Goal: Transaction & Acquisition: Purchase product/service

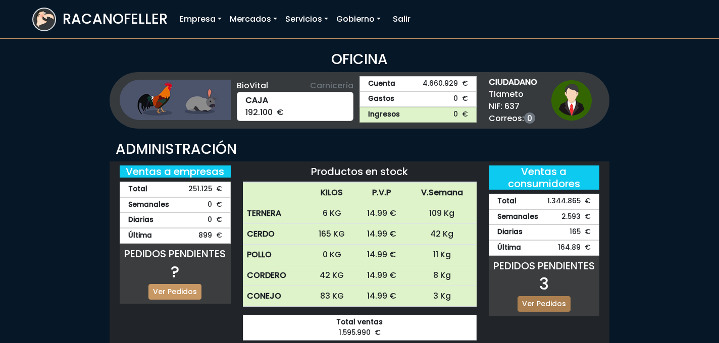
click at [549, 305] on link "Ver Pedidos" at bounding box center [544, 304] width 53 height 16
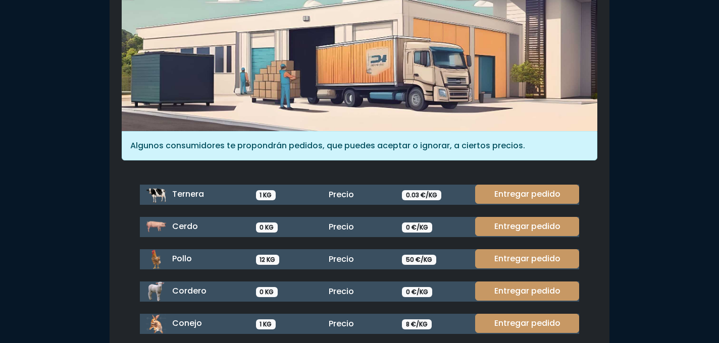
scroll to position [142, 0]
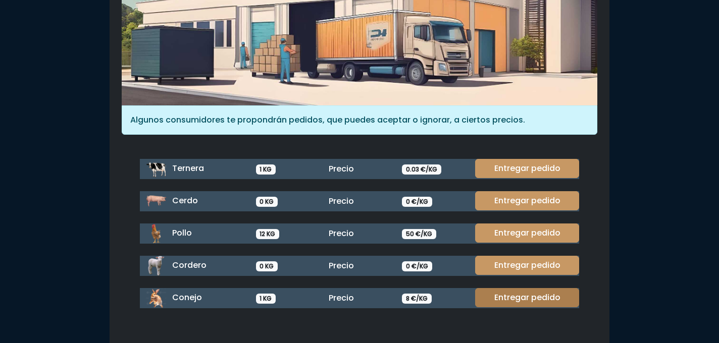
click at [523, 299] on link "Entregar pedido" at bounding box center [527, 297] width 104 height 19
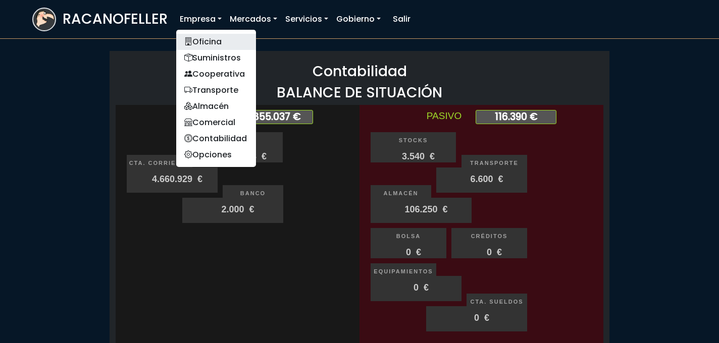
click at [204, 45] on link "Oficina" at bounding box center [216, 42] width 80 height 16
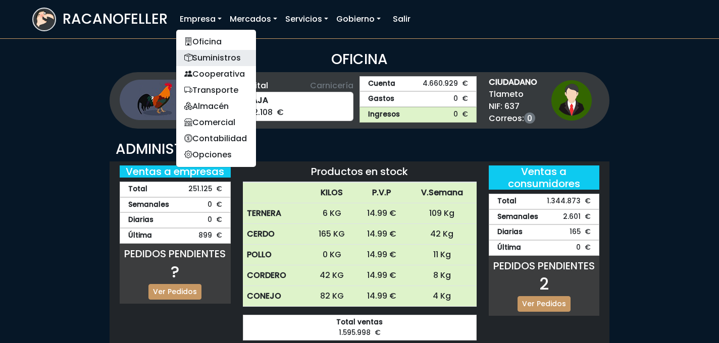
click at [211, 54] on link "Suministros" at bounding box center [216, 58] width 80 height 16
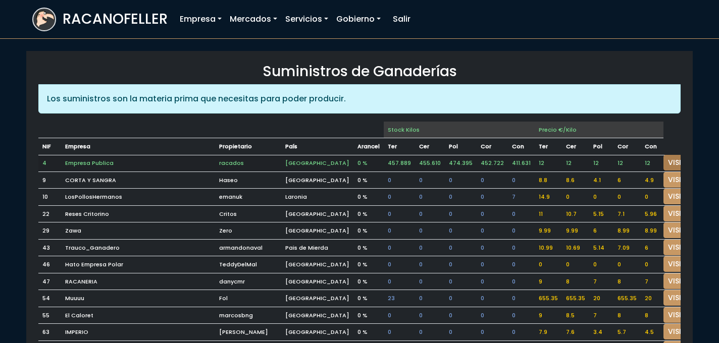
click at [664, 160] on link "VISITAR" at bounding box center [682, 163] width 36 height 16
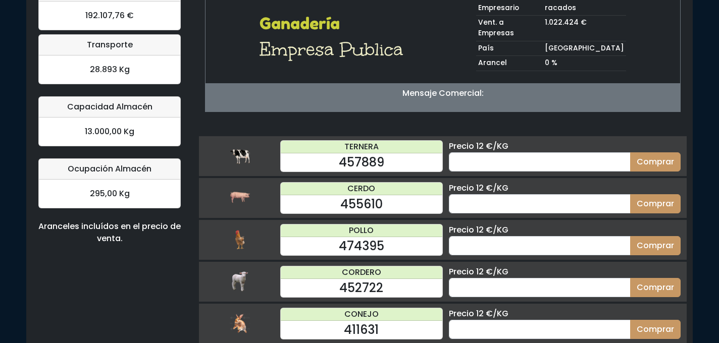
scroll to position [105, 0]
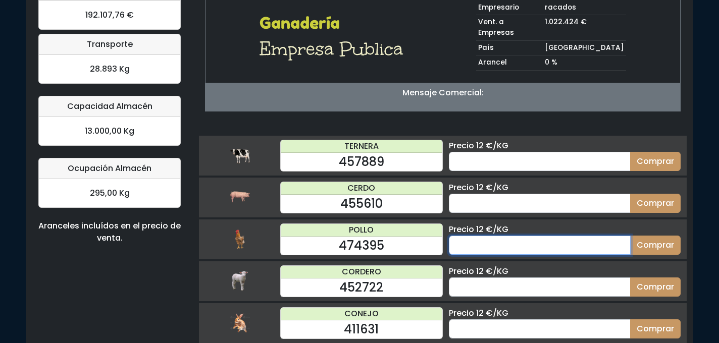
click at [515, 238] on input "number" at bounding box center [540, 245] width 182 height 19
type input "24"
click at [630, 236] on button "Comprar" at bounding box center [655, 245] width 50 height 19
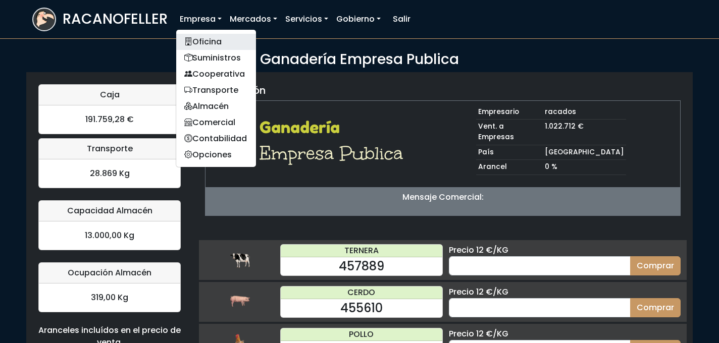
click at [200, 48] on link "Oficina" at bounding box center [216, 42] width 80 height 16
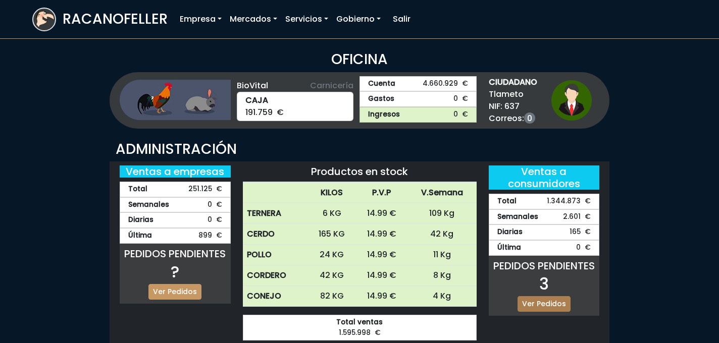
click at [538, 303] on link "Ver Pedidos" at bounding box center [544, 304] width 53 height 16
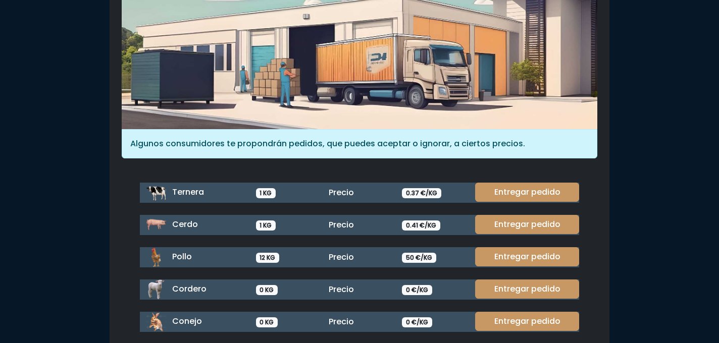
scroll to position [124, 0]
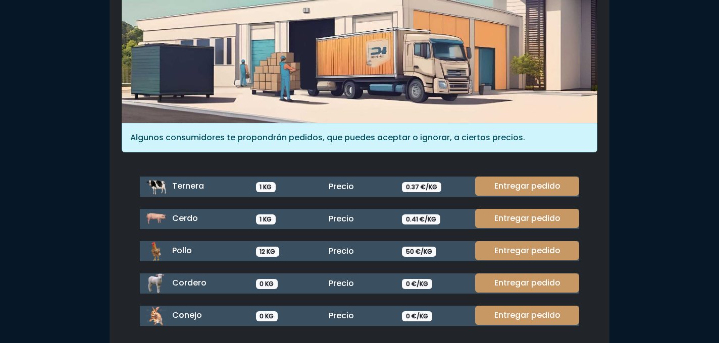
click at [528, 238] on div "Ternera 1 KG Precio 0.37 €/KG Entregar pedido Cerdo 1 KG Precio 0.41 €/KG Entre…" at bounding box center [359, 251] width 427 height 149
click at [526, 250] on link "Entregar pedido" at bounding box center [527, 250] width 104 height 19
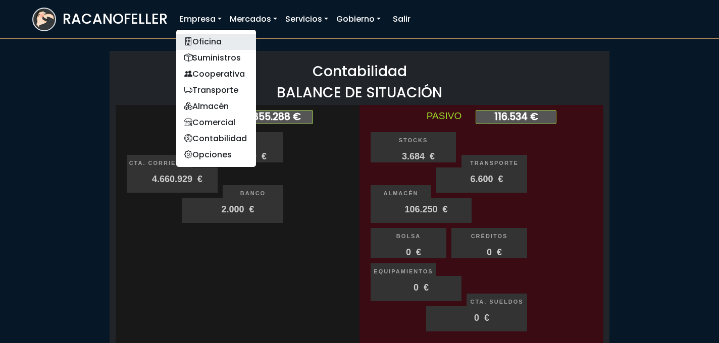
click at [199, 40] on link "Oficina" at bounding box center [216, 42] width 80 height 16
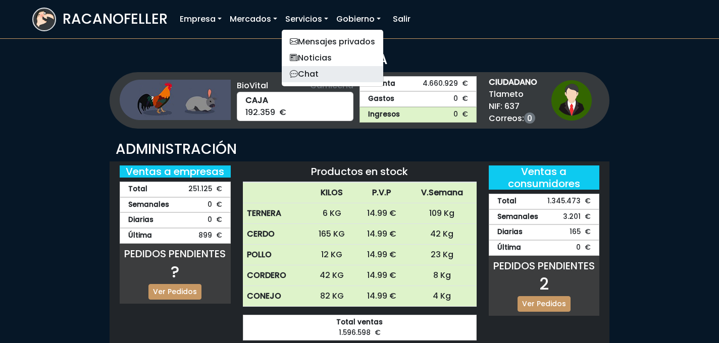
click at [314, 75] on link "Chat" at bounding box center [333, 74] width 102 height 16
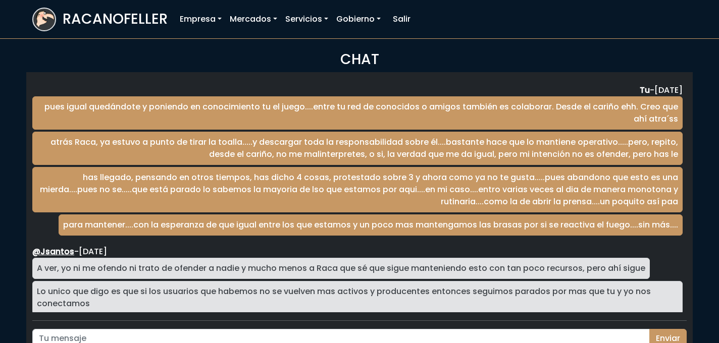
scroll to position [1677, 0]
